Goal: Information Seeking & Learning: Understand process/instructions

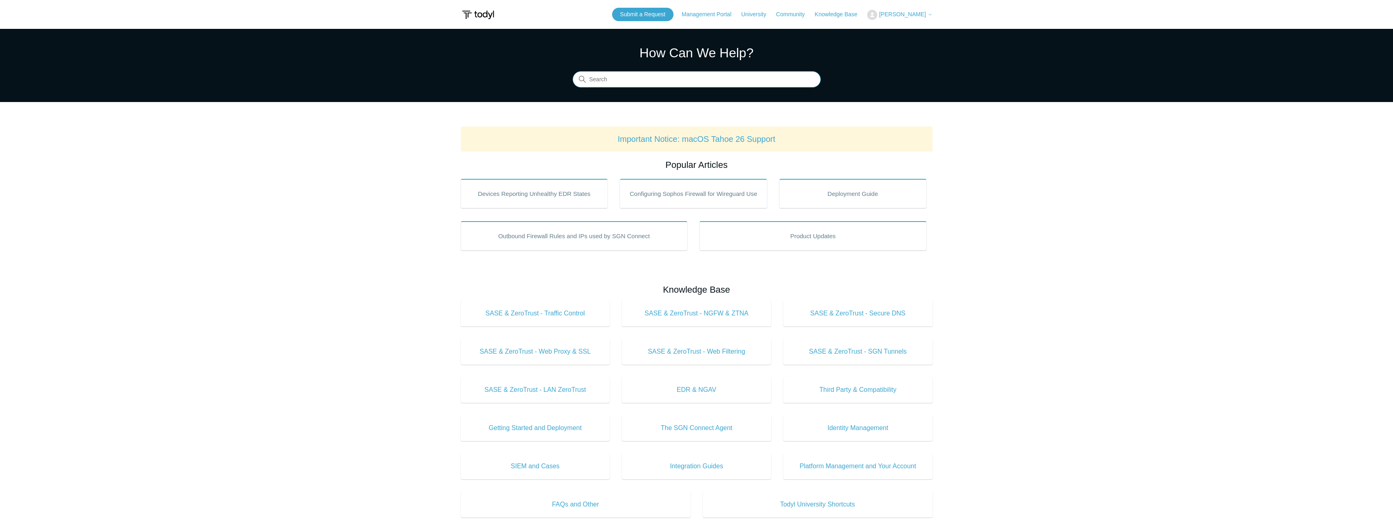
click at [657, 77] on input "Search" at bounding box center [697, 80] width 248 height 16
click at [690, 138] on link "Important Notice: macOS Tahoe 26 Support" at bounding box center [697, 139] width 158 height 9
click at [654, 76] on input "Search" at bounding box center [697, 80] width 248 height 16
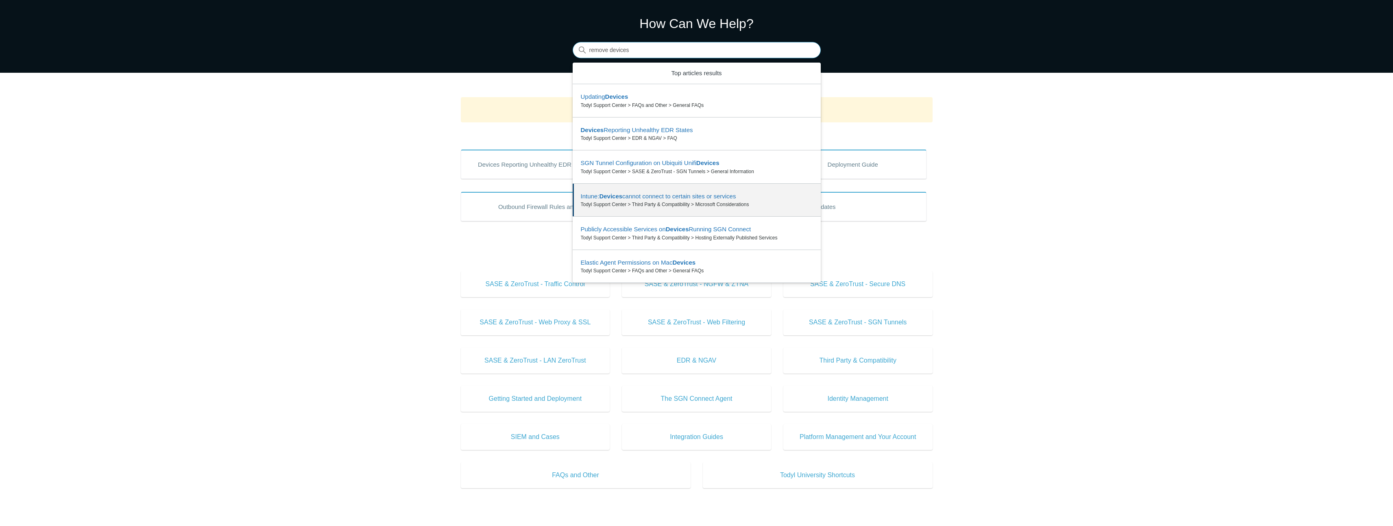
scroll to position [37, 0]
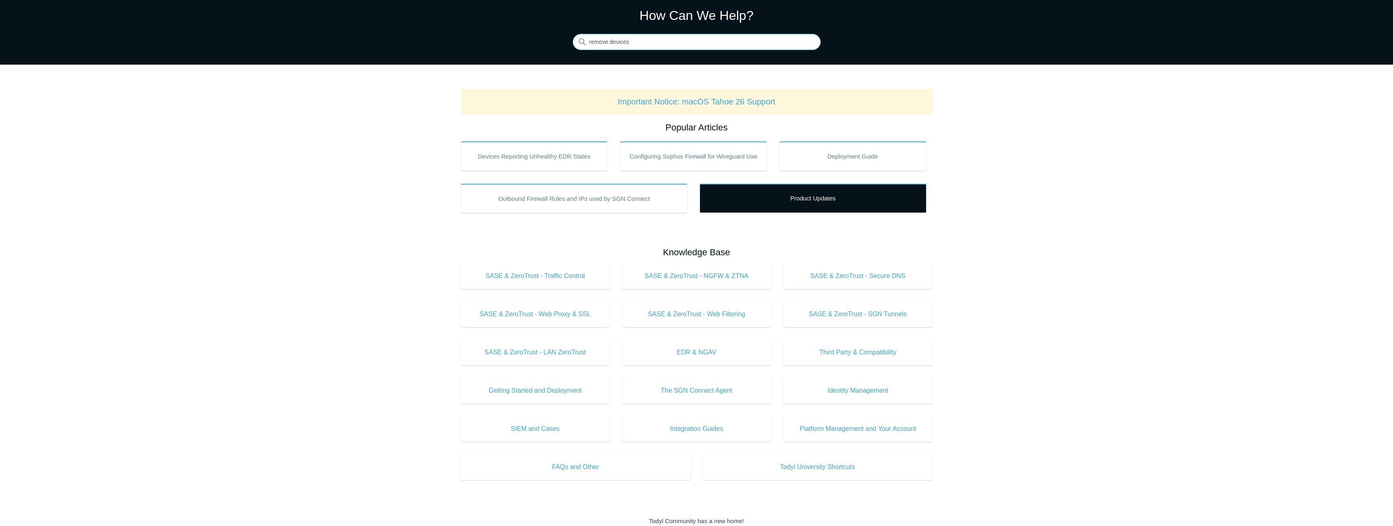
type input "remove devices"
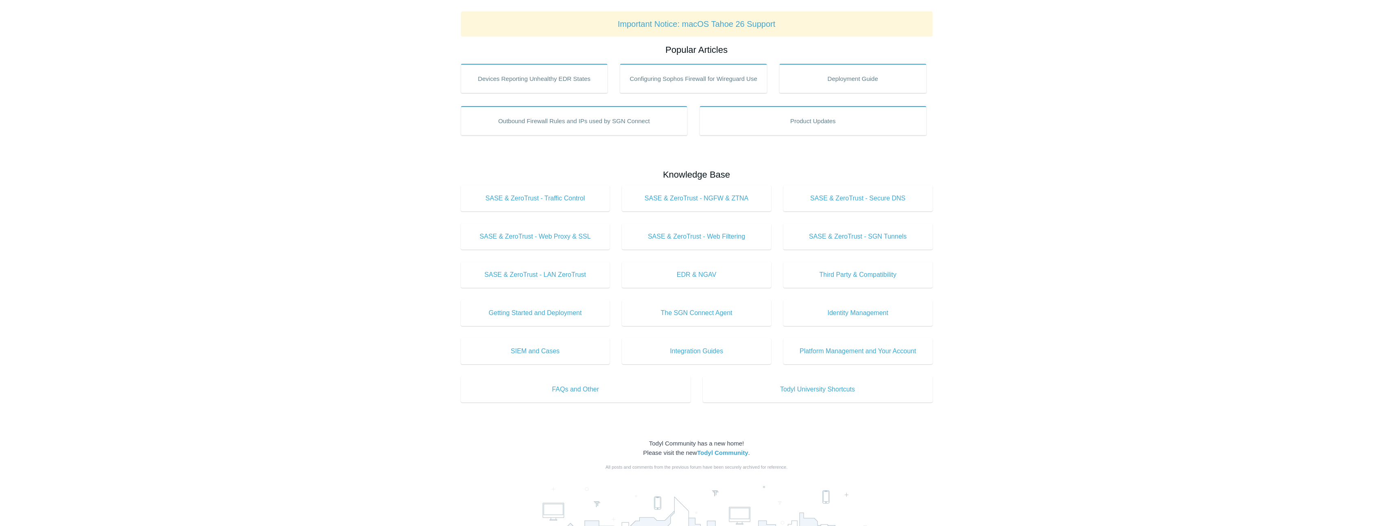
scroll to position [140, 0]
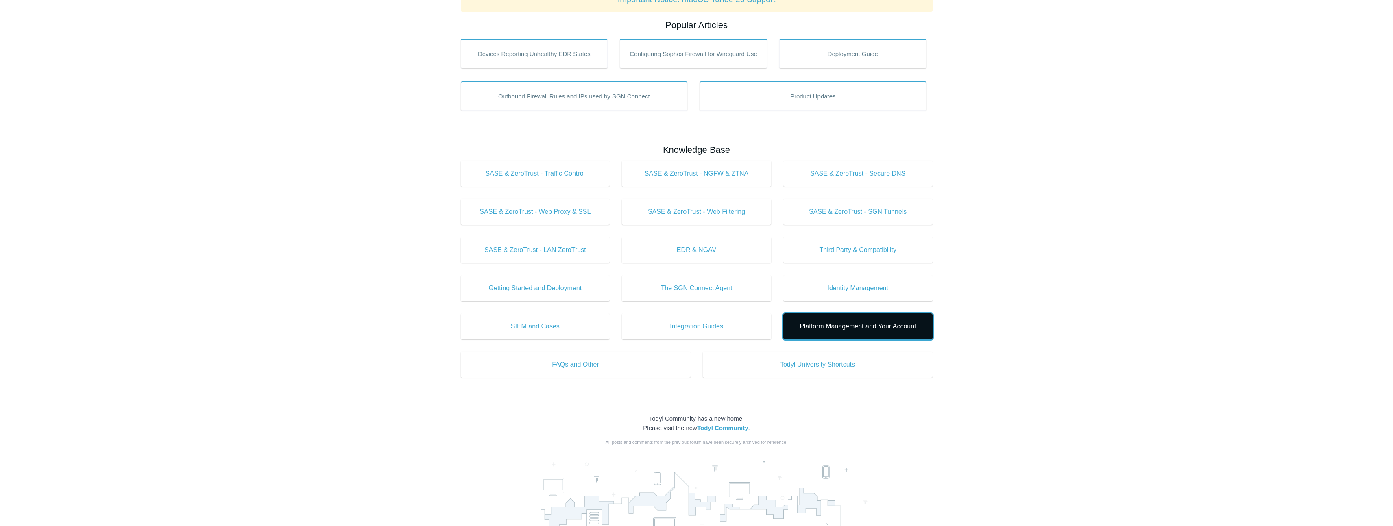
click at [869, 331] on span "Platform Management and Your Account" at bounding box center [858, 327] width 125 height 10
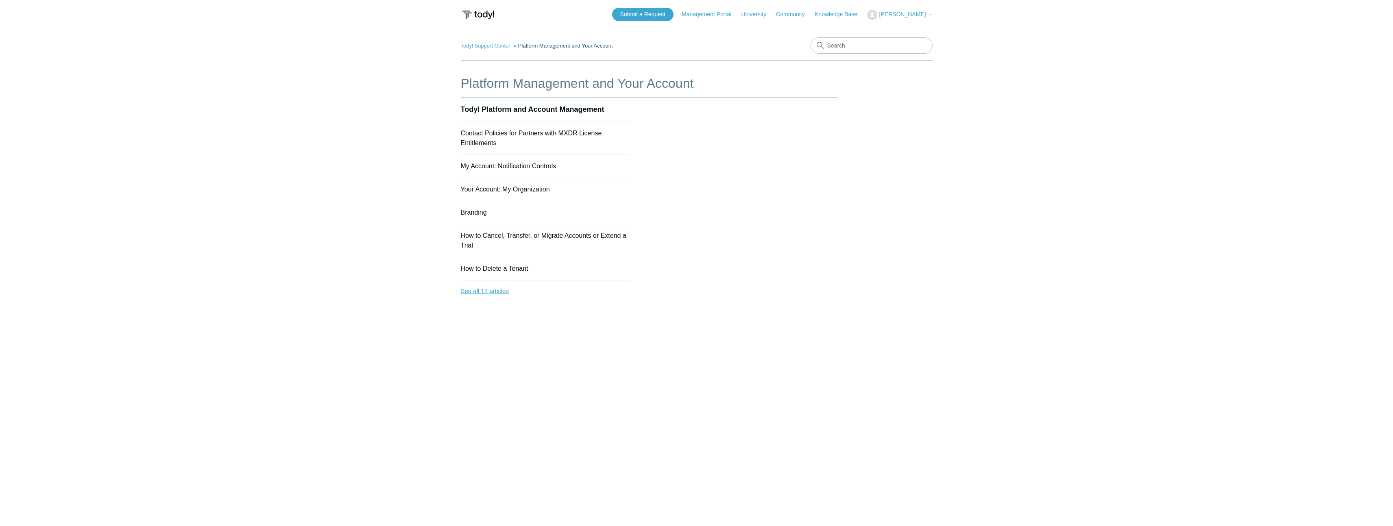
click at [491, 290] on link "See all 12 articles" at bounding box center [546, 292] width 170 height 22
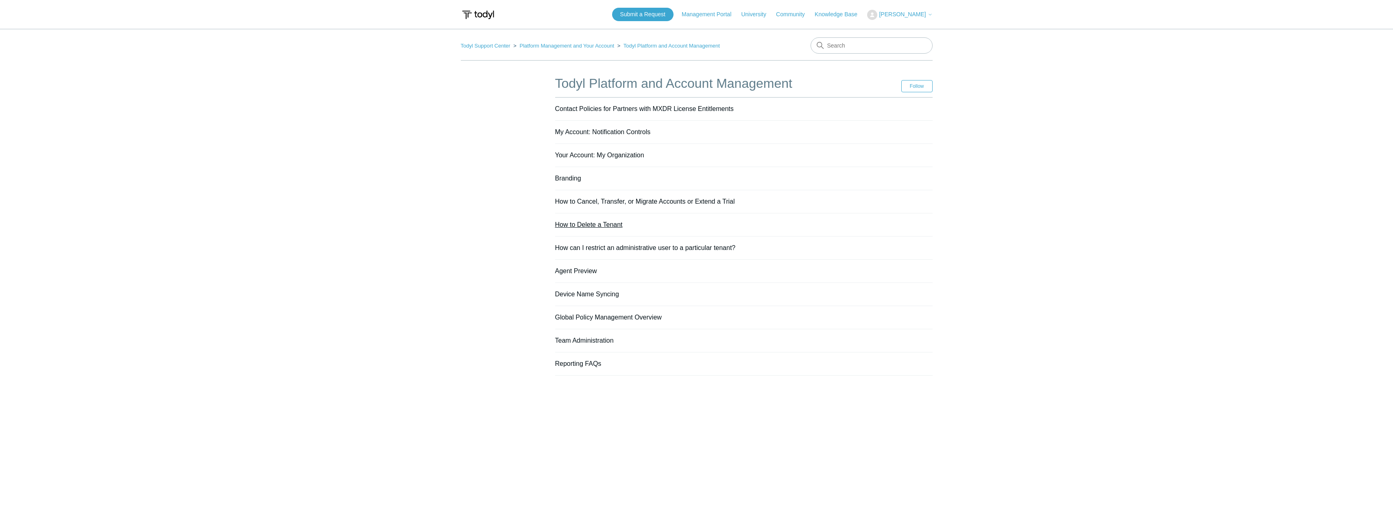
click at [605, 221] on link "How to Delete a Tenant" at bounding box center [589, 224] width 68 height 7
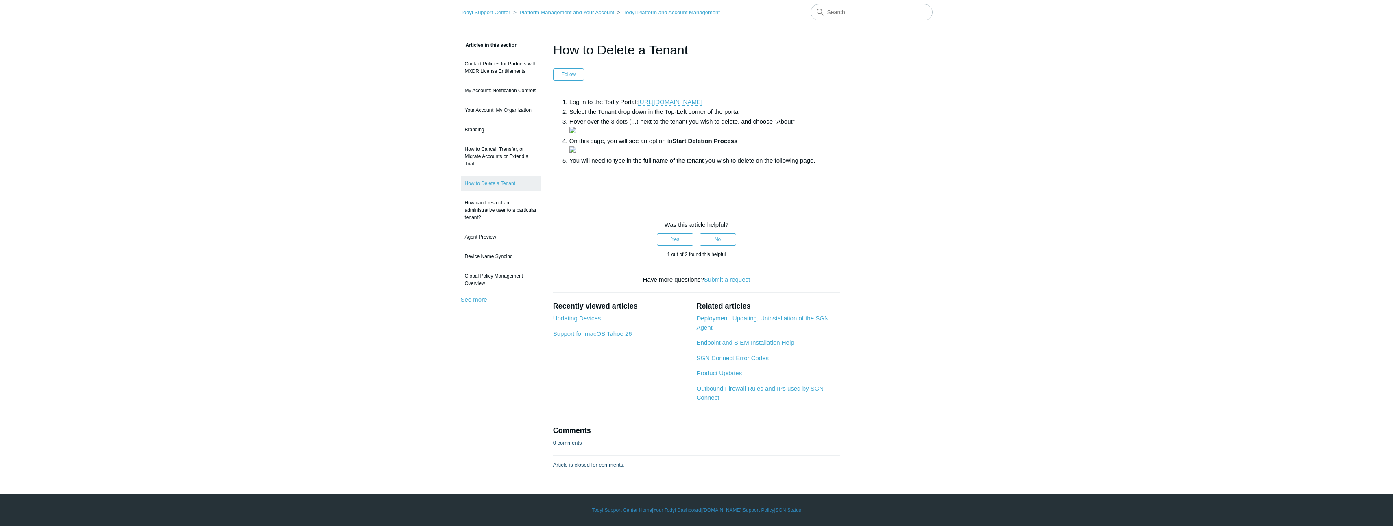
scroll to position [124, 0]
click at [789, 331] on link "Deployment, Updating, Uninstallation of the SGN Agent" at bounding box center [762, 323] width 132 height 16
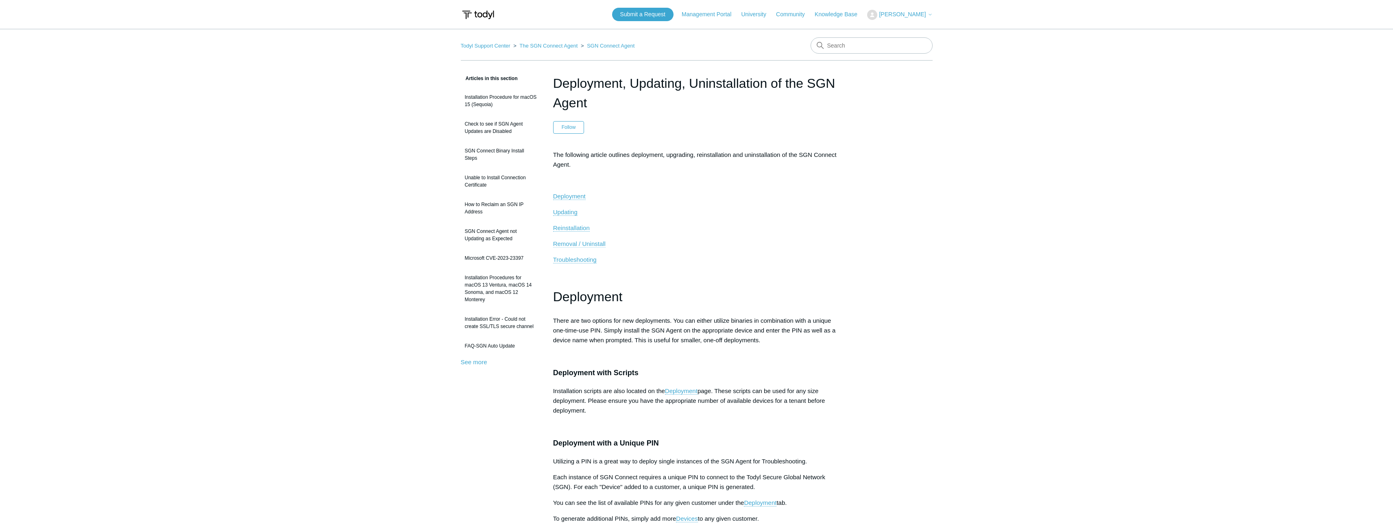
click at [573, 246] on span "Removal / Uninstall" at bounding box center [579, 243] width 52 height 7
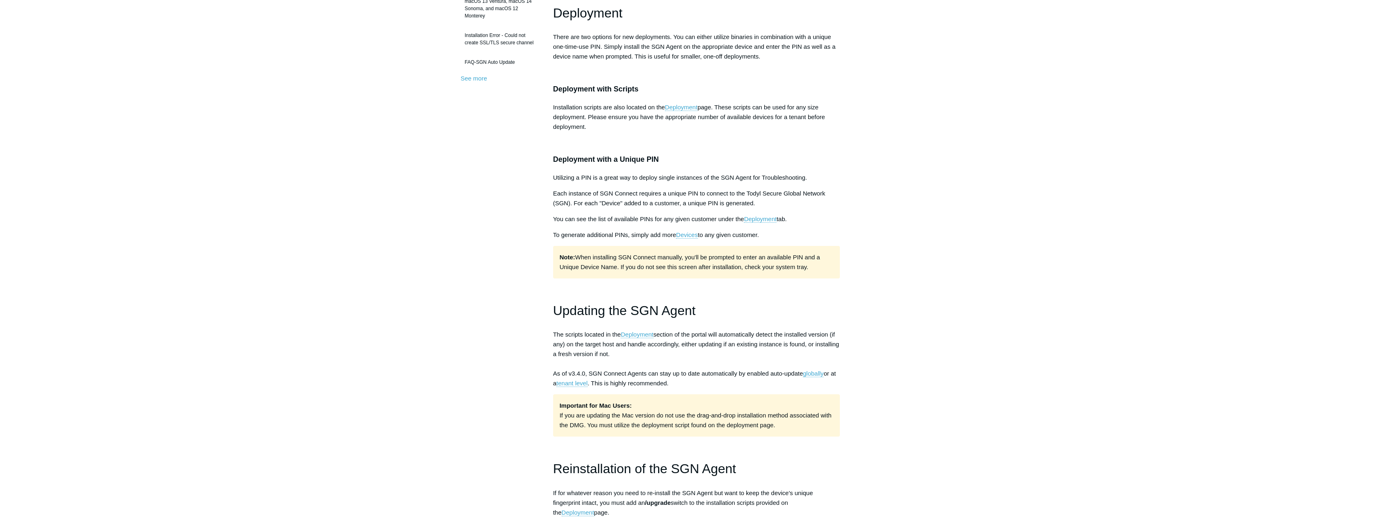
scroll to position [290, 0]
